Goal: Task Accomplishment & Management: Manage account settings

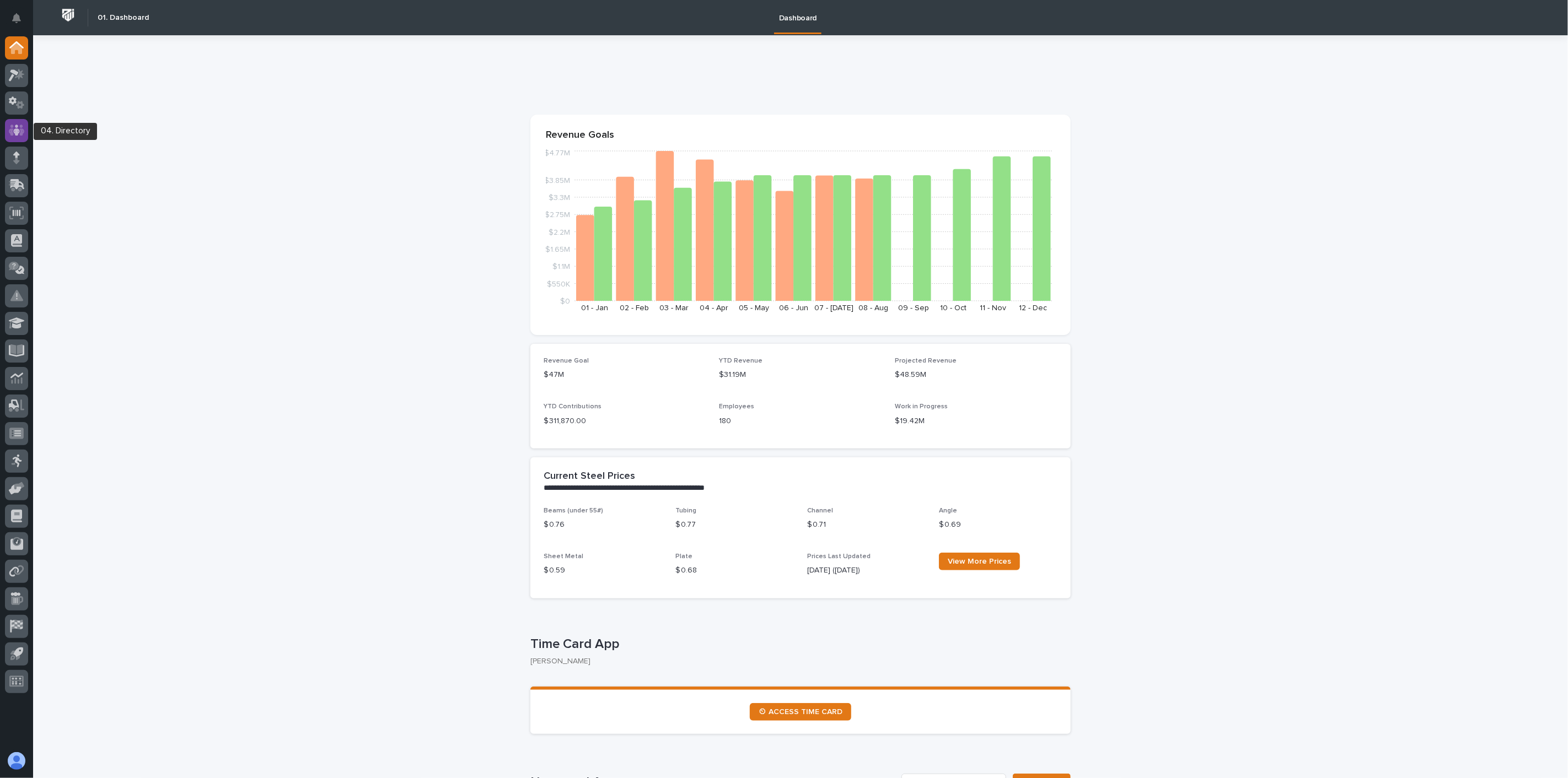
click at [14, 131] on icon at bounding box center [16, 130] width 6 height 11
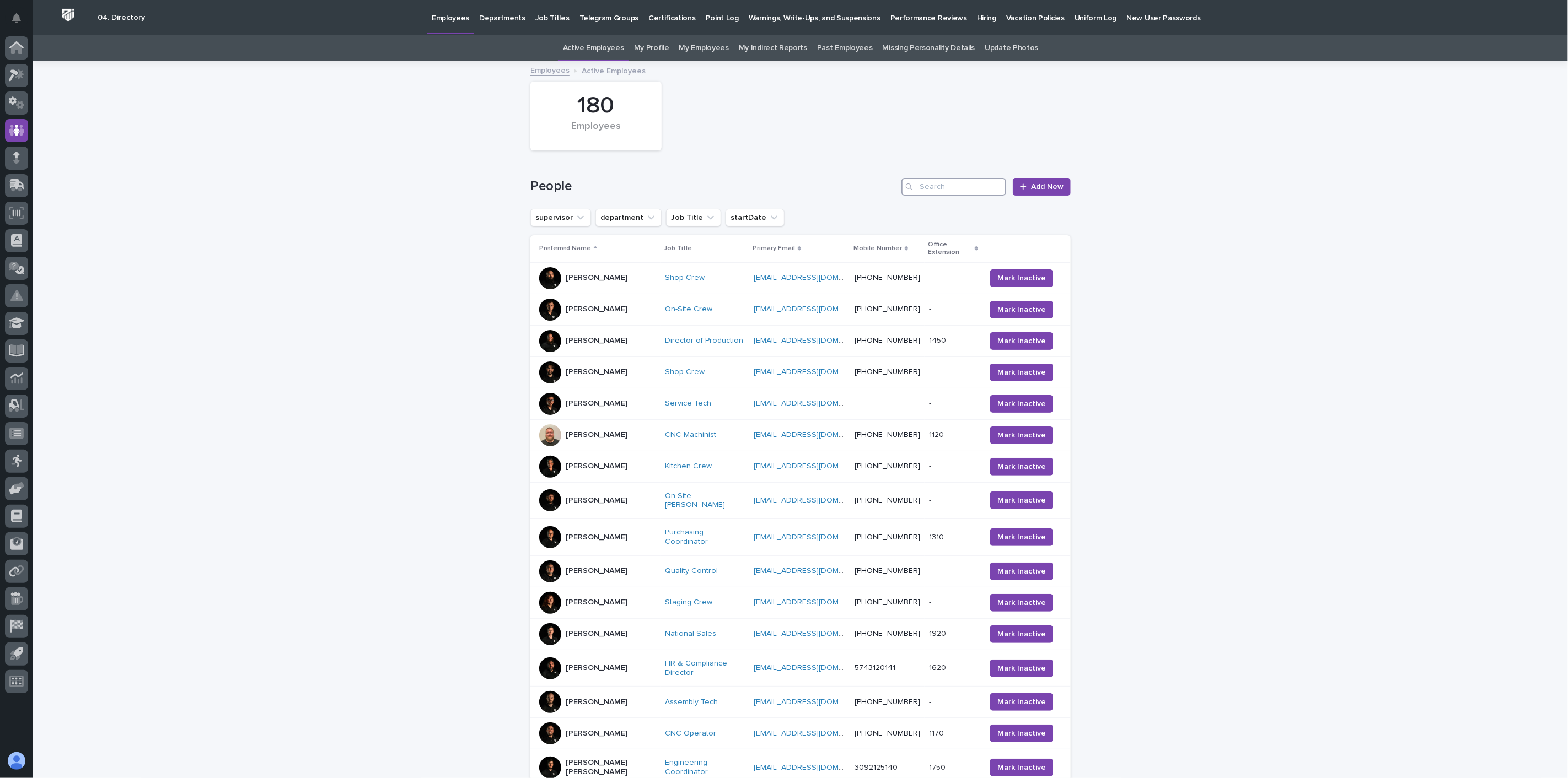
click at [933, 185] on input "Search" at bounding box center [953, 186] width 105 height 18
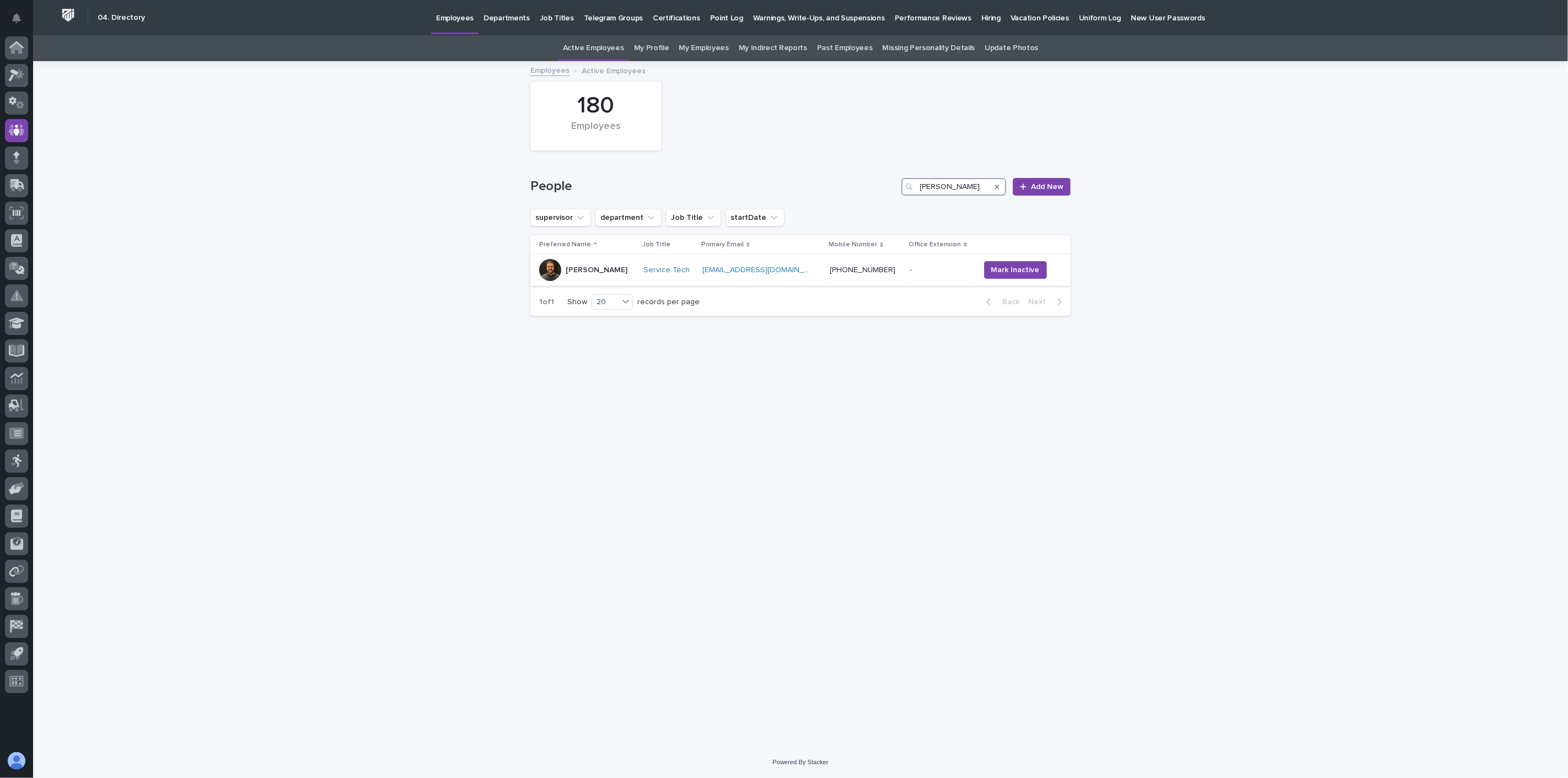
type input "[PERSON_NAME]"
click at [597, 280] on div "[PERSON_NAME]" at bounding box center [587, 270] width 96 height 22
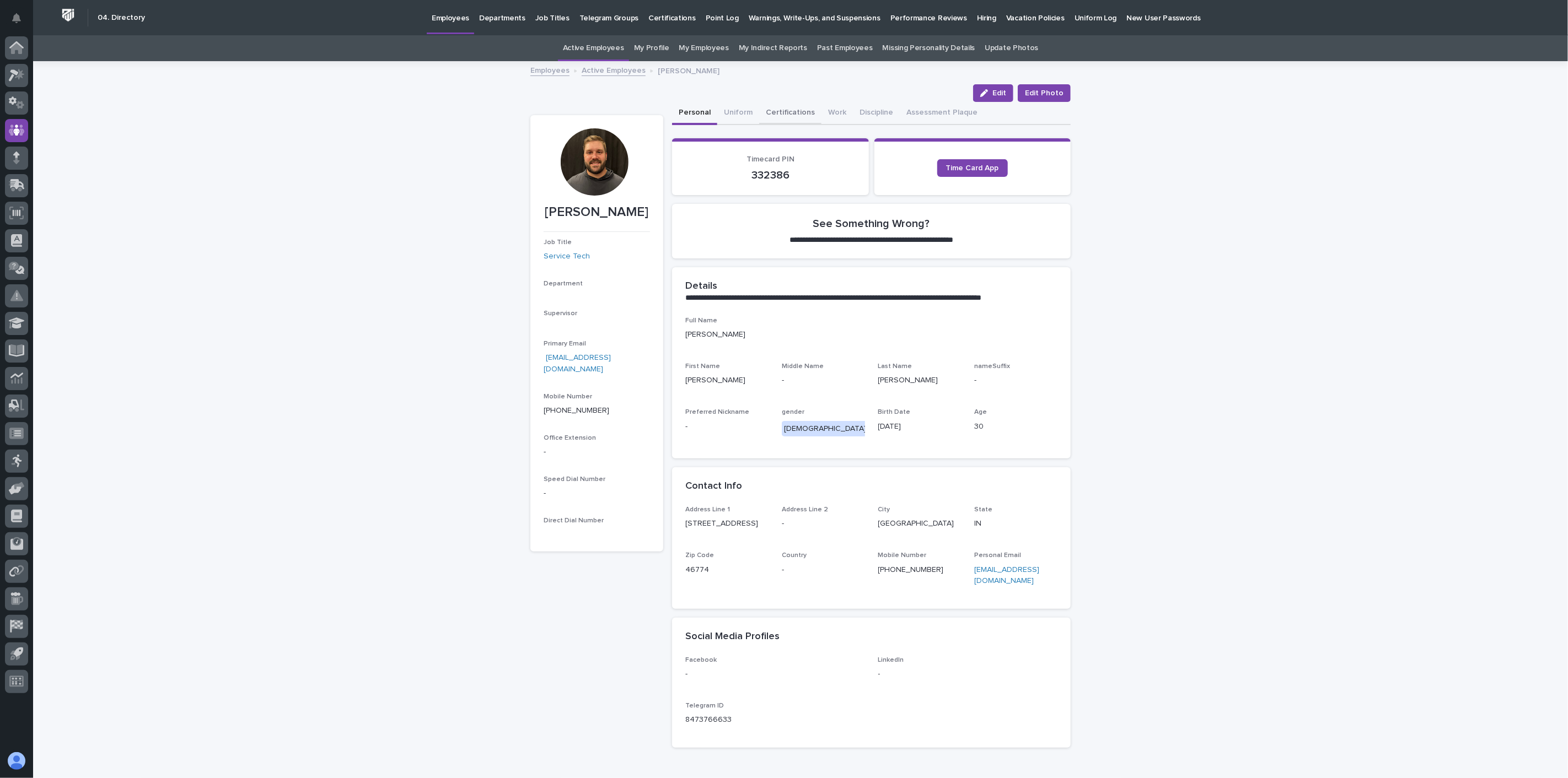
click at [790, 114] on button "Certifications" at bounding box center [790, 113] width 63 height 23
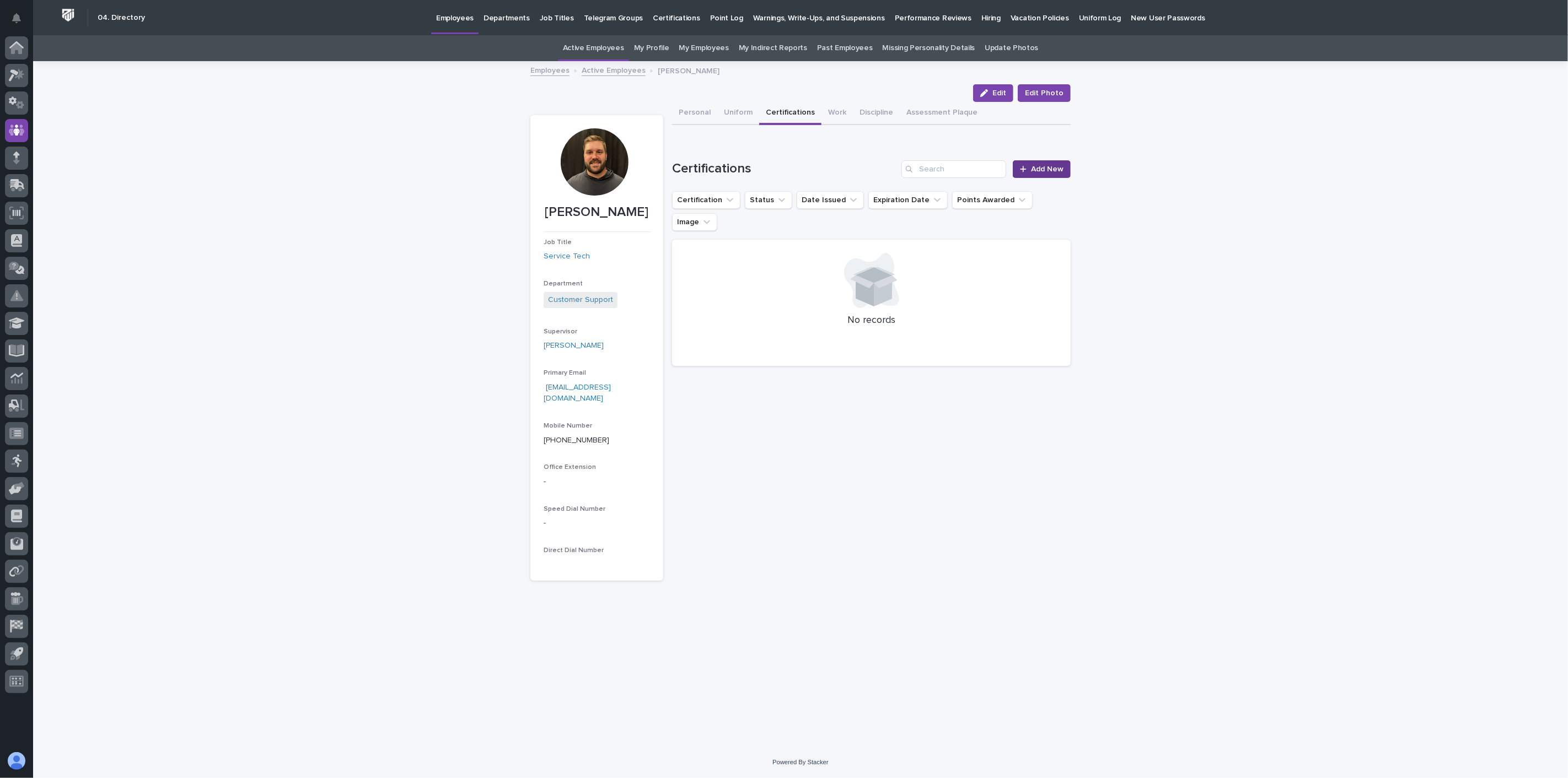
click at [1060, 171] on span "Add New" at bounding box center [1047, 169] width 32 height 8
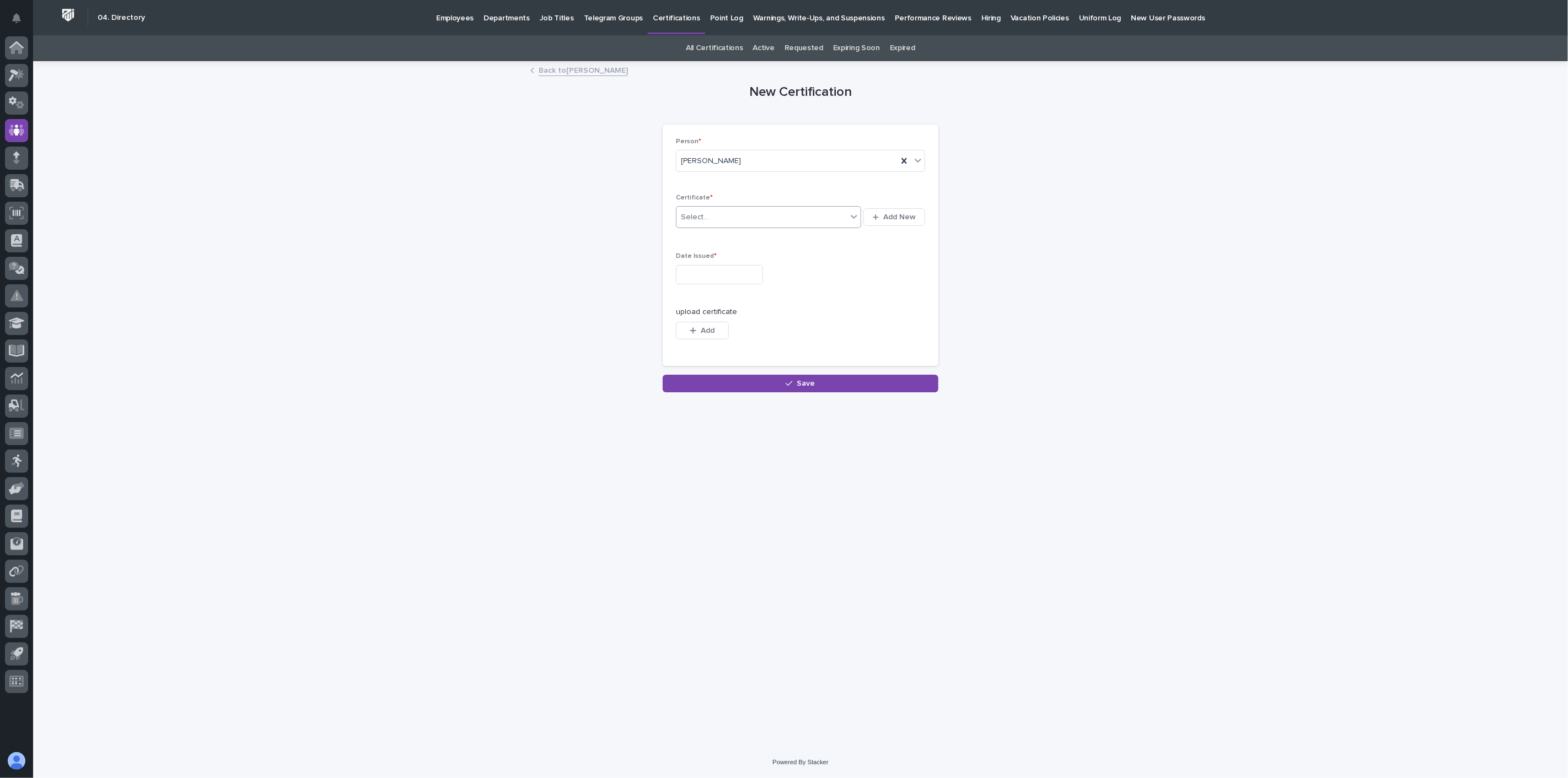
click at [774, 218] on div "Select..." at bounding box center [761, 217] width 170 height 18
click at [764, 297] on div "DOT Medical Cert. (2 year)" at bounding box center [769, 297] width 185 height 19
click at [714, 276] on input "text" at bounding box center [719, 274] width 87 height 19
click at [698, 221] on div "30" at bounding box center [695, 220] width 15 height 15
type input "**********"
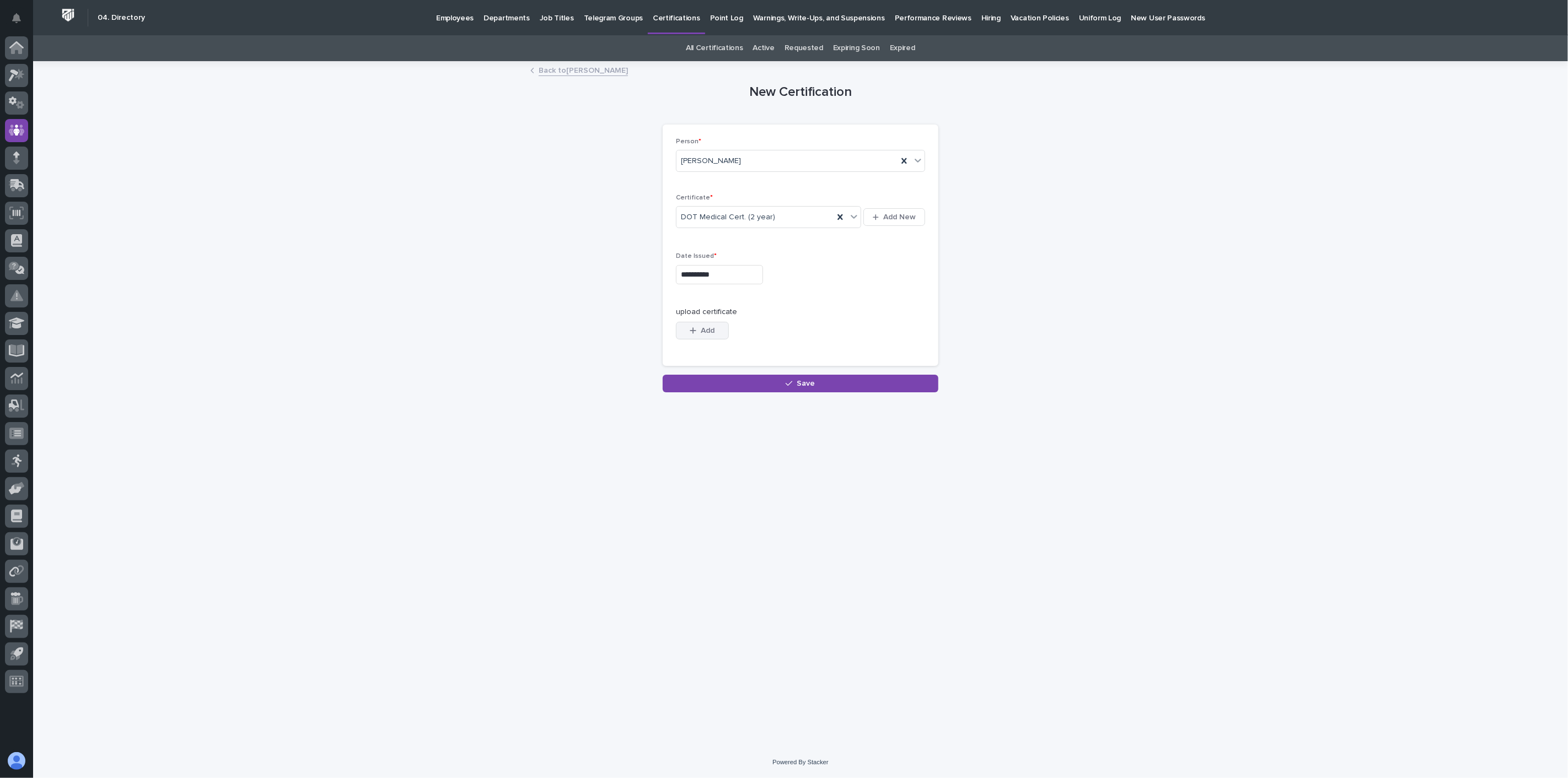
click at [697, 335] on button "Add" at bounding box center [702, 330] width 53 height 18
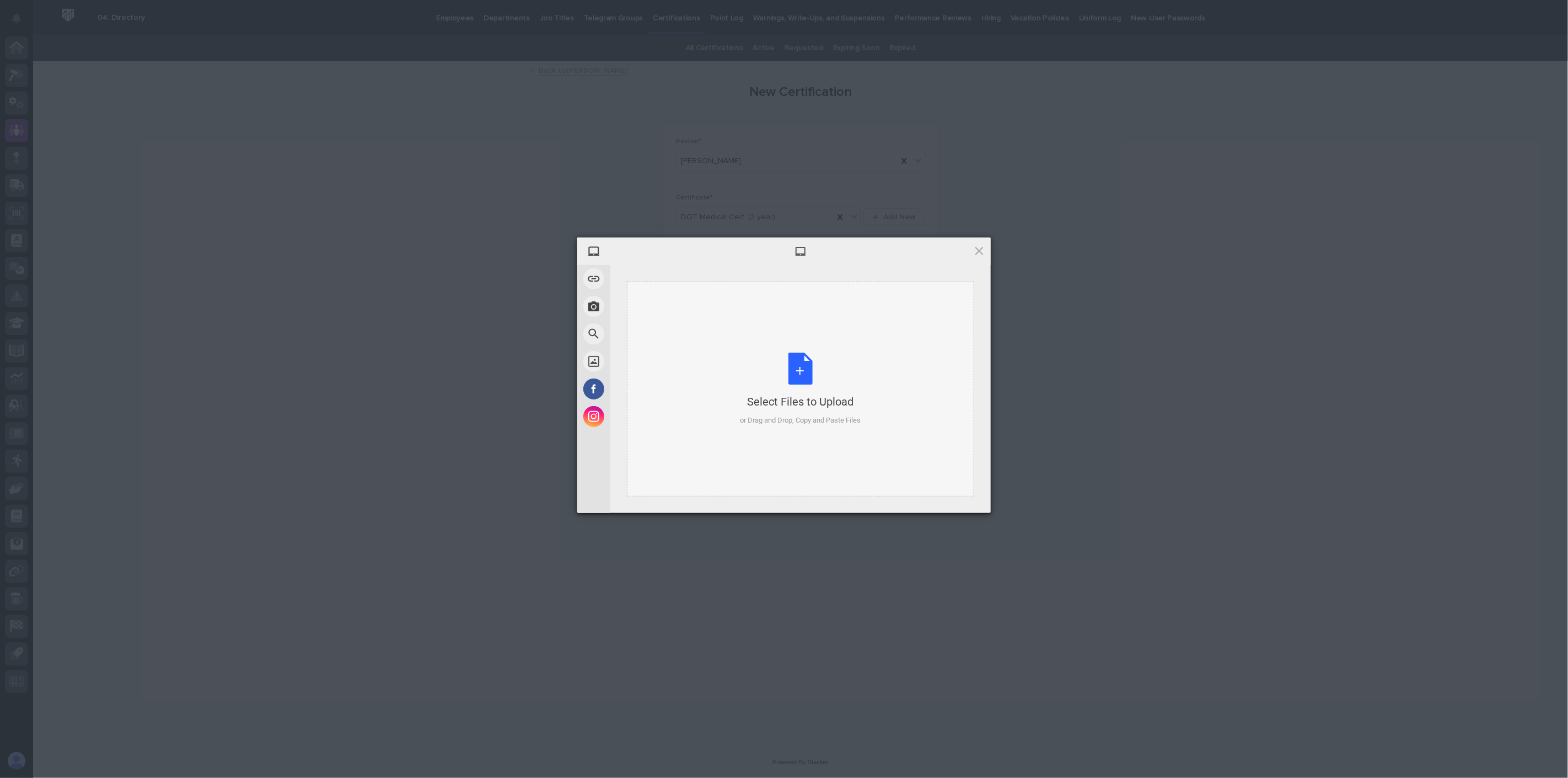
click at [795, 386] on div "Select Files to Upload or Drag and Drop, Copy and Paste Files" at bounding box center [801, 389] width 121 height 73
click at [964, 499] on span "Upload 1" at bounding box center [957, 499] width 22 height 8
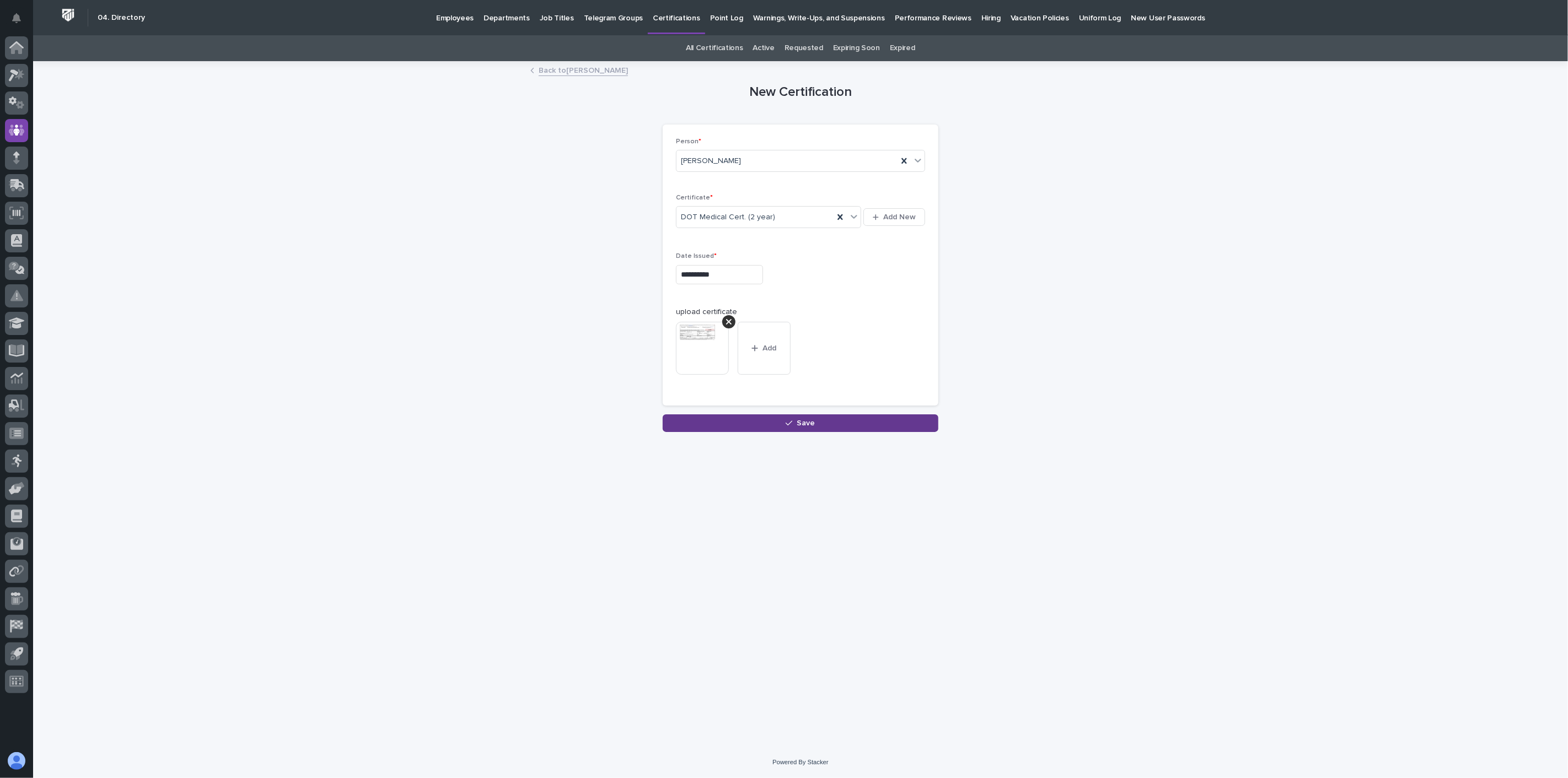
click at [811, 426] on span "Save" at bounding box center [807, 423] width 18 height 8
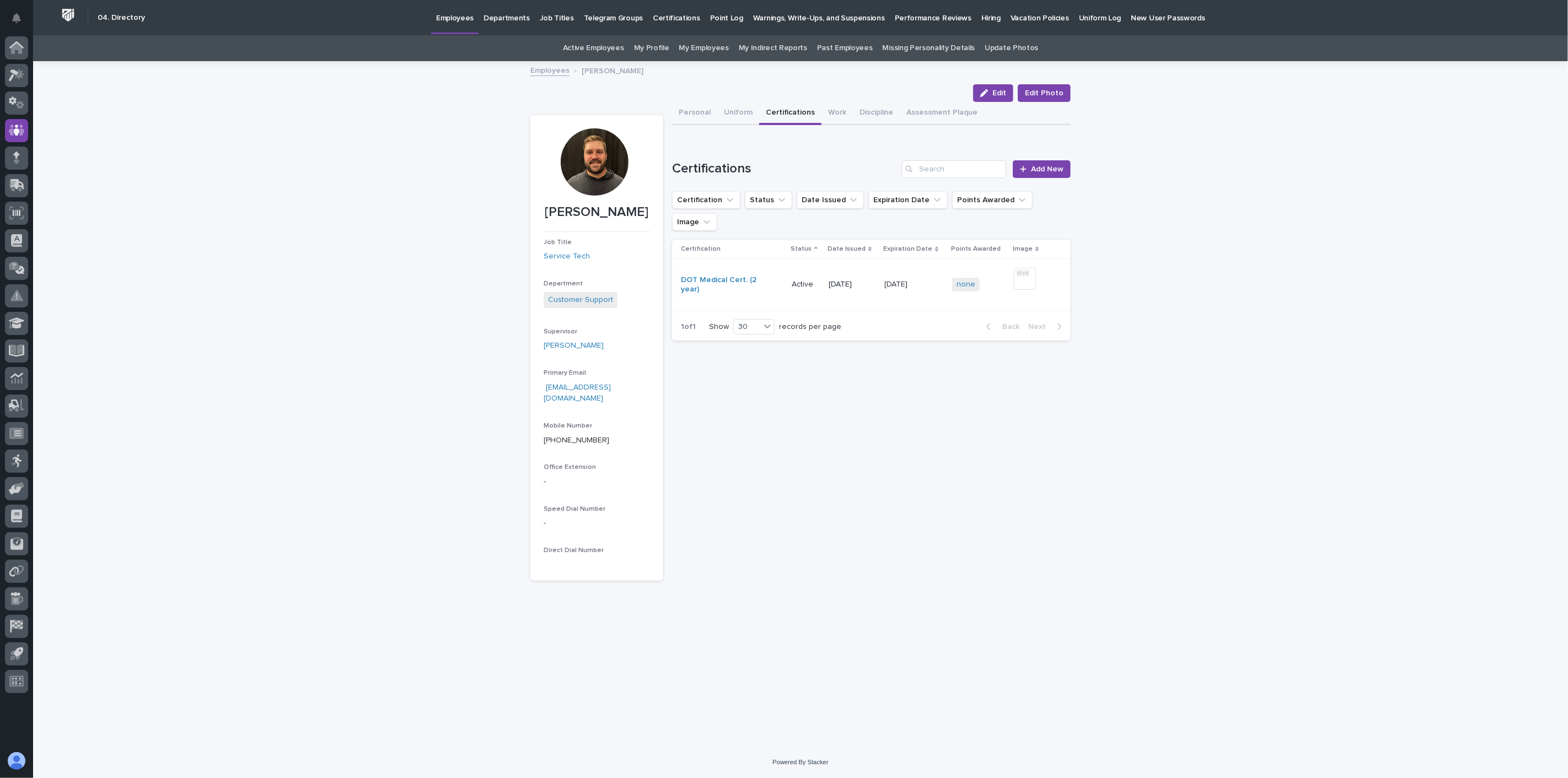
click at [549, 67] on link "Employees" at bounding box center [550, 70] width 39 height 13
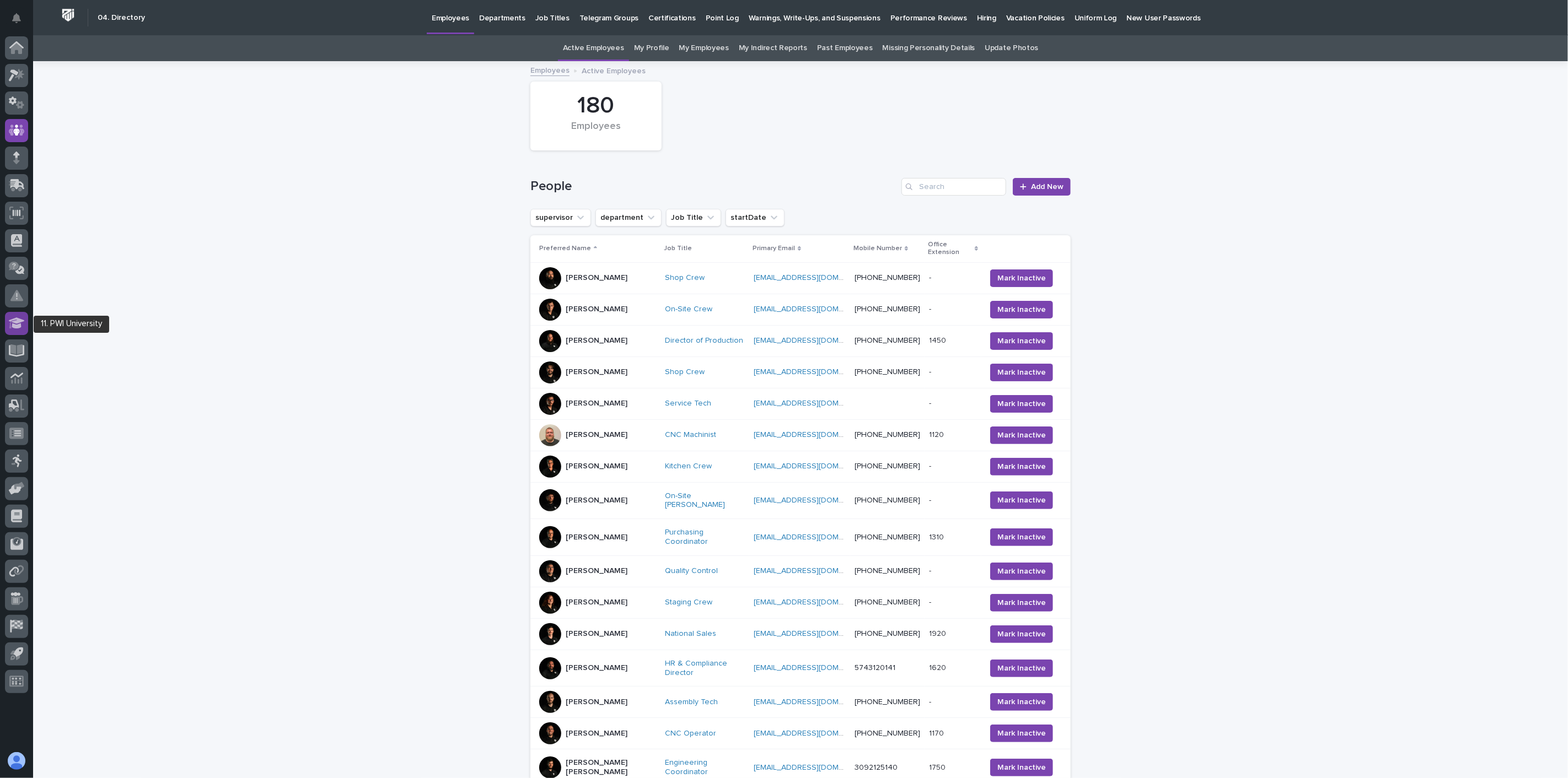
click at [14, 327] on icon at bounding box center [17, 323] width 16 height 11
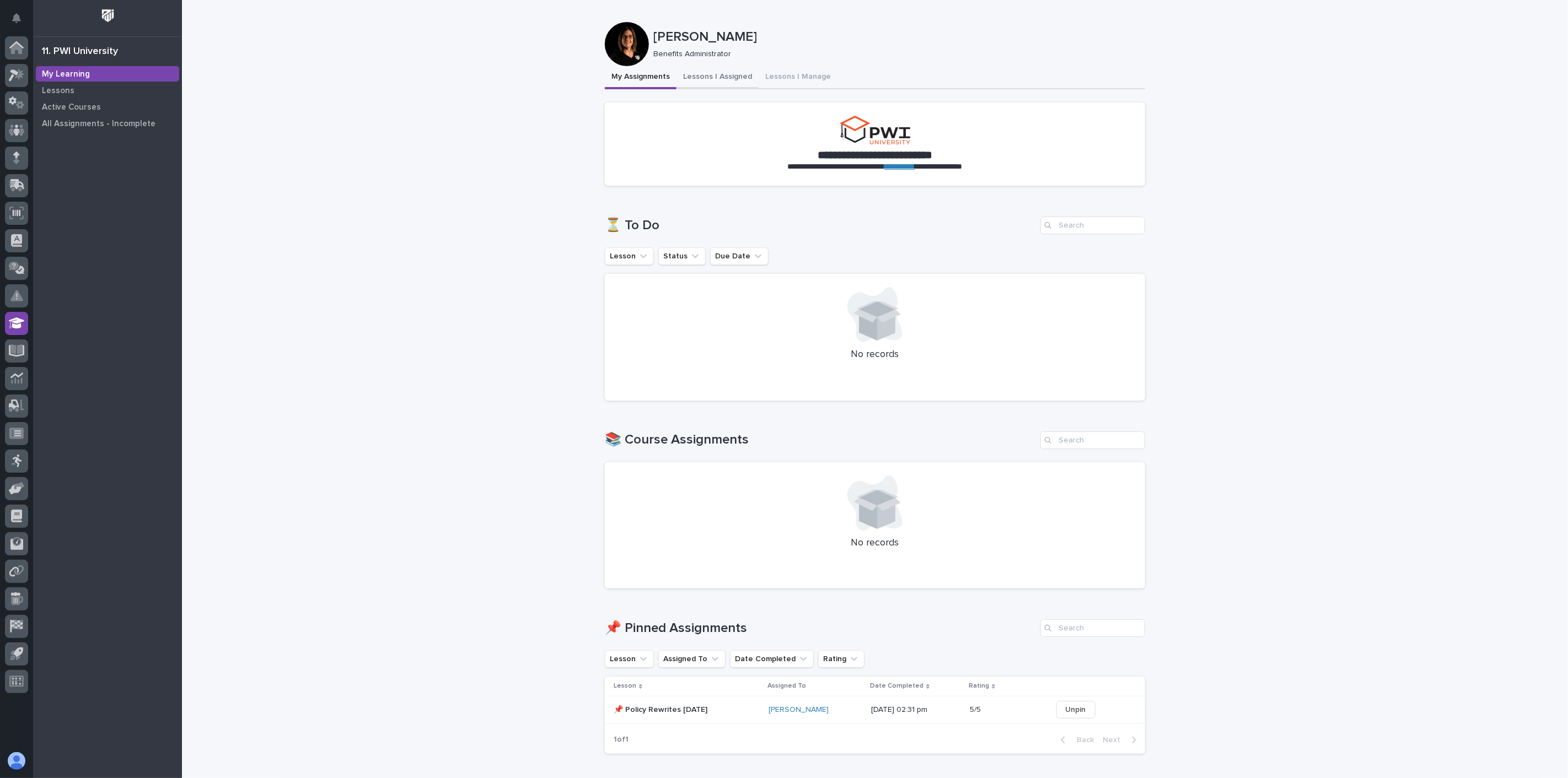
click at [714, 74] on button "Lessons I Assigned" at bounding box center [717, 77] width 82 height 23
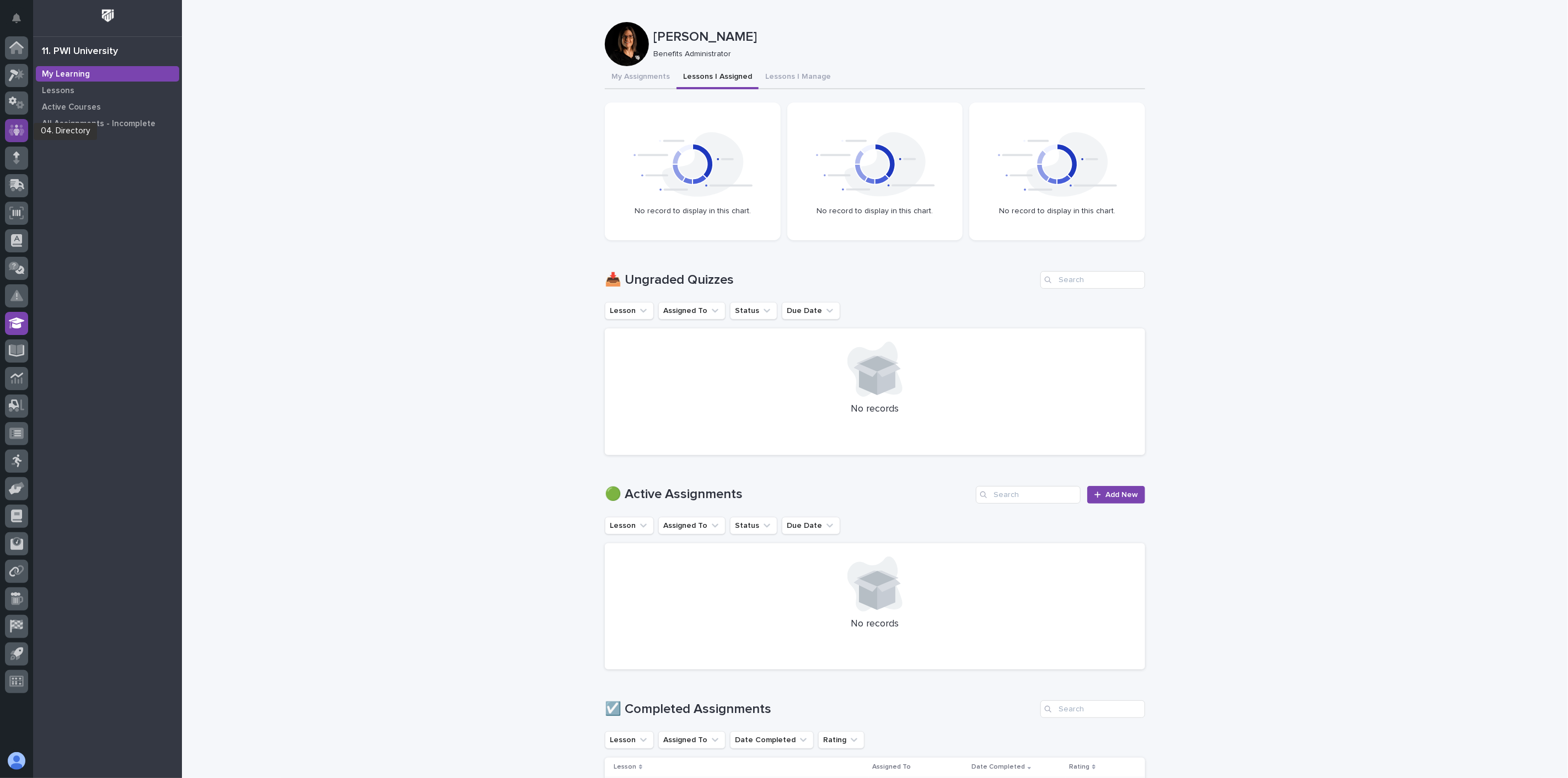
click at [11, 127] on icon at bounding box center [17, 130] width 16 height 11
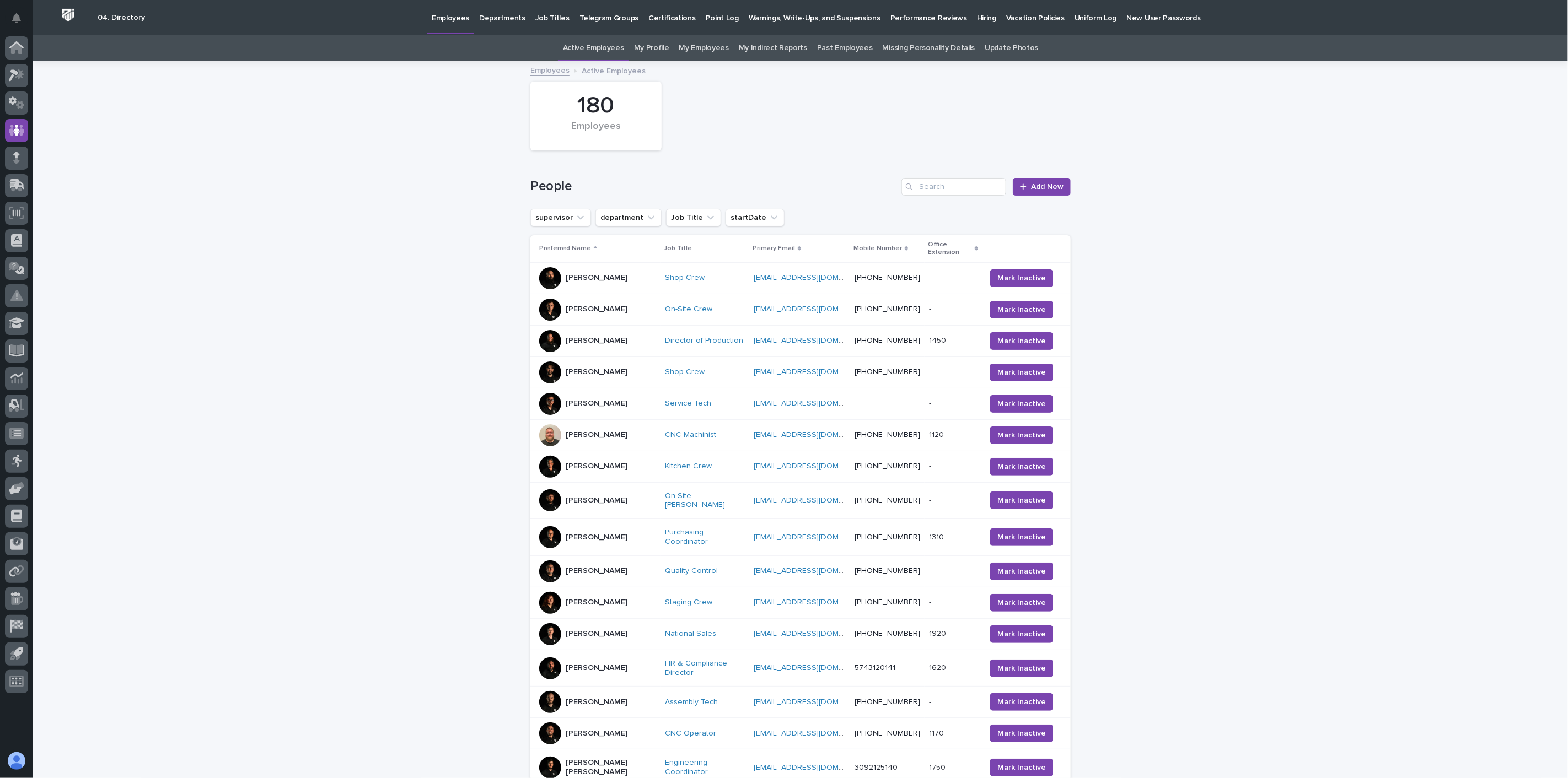
click at [977, 17] on p "Hiring" at bounding box center [987, 11] width 19 height 23
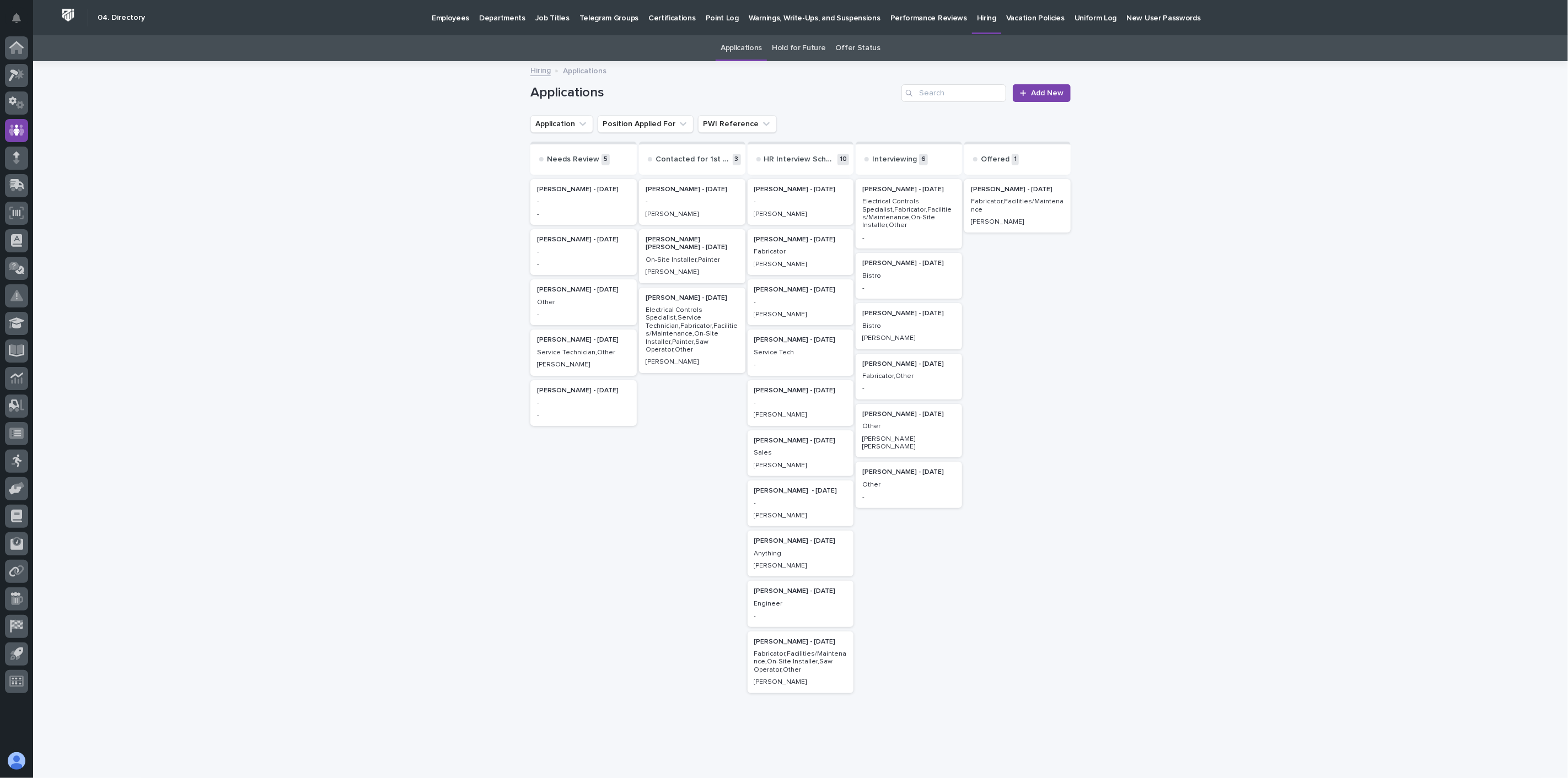
click at [453, 14] on p "Employees" at bounding box center [450, 11] width 37 height 23
